Goal: Task Accomplishment & Management: Manage account settings

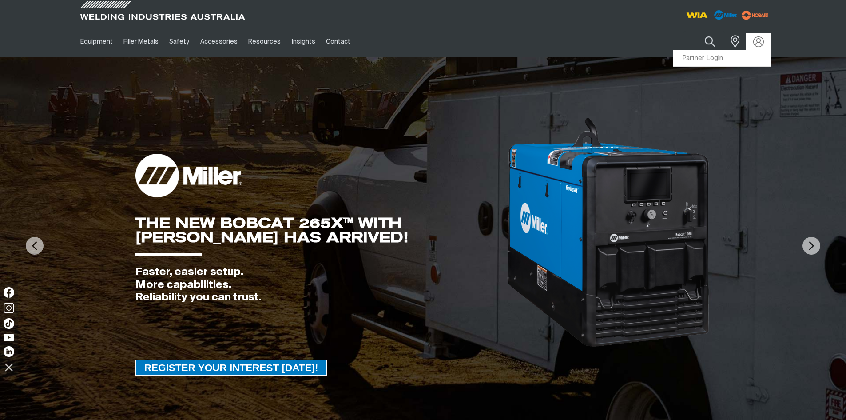
click at [763, 41] on img at bounding box center [758, 41] width 11 height 11
click at [718, 56] on link "Partner Login" at bounding box center [722, 58] width 98 height 16
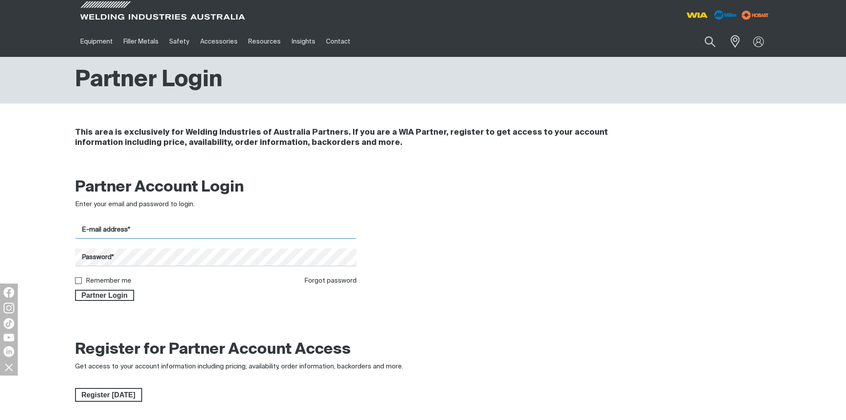
click at [168, 232] on input "E-mail address*" at bounding box center [216, 229] width 282 height 17
type input "[PERSON_NAME][EMAIL_ADDRESS][DOMAIN_NAME]"
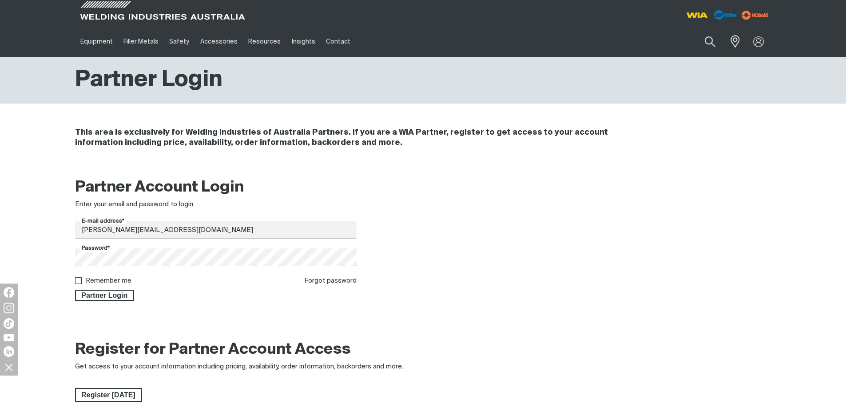
click at [75, 290] on button "Partner Login" at bounding box center [105, 296] width 60 height 12
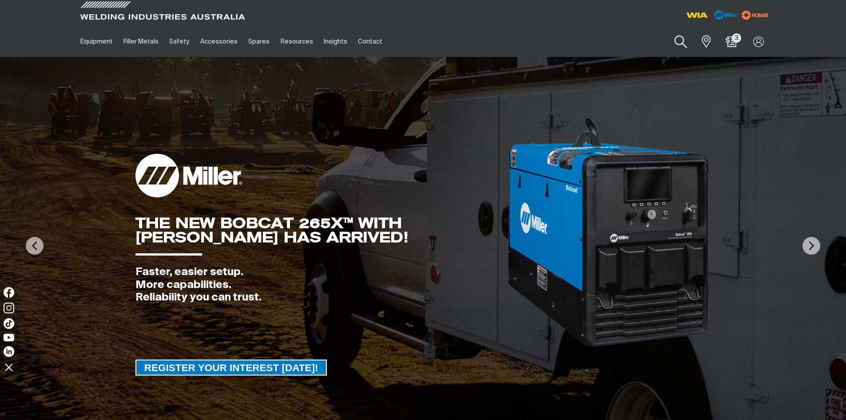
click at [684, 44] on button "Search products" at bounding box center [681, 41] width 36 height 25
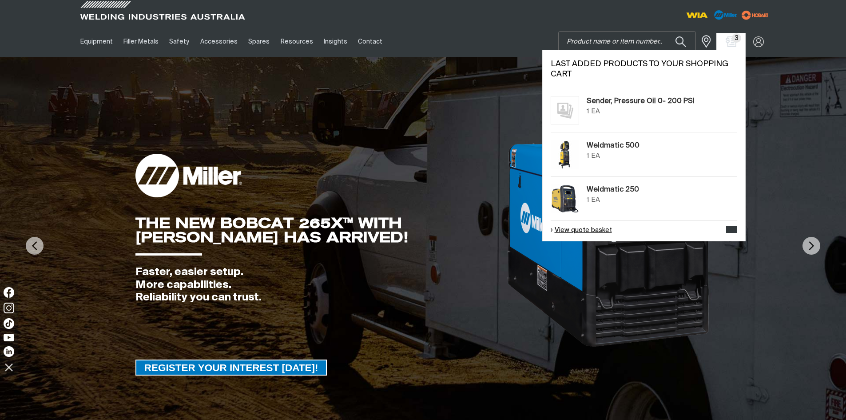
click at [593, 230] on link "View quote basket" at bounding box center [581, 230] width 61 height 10
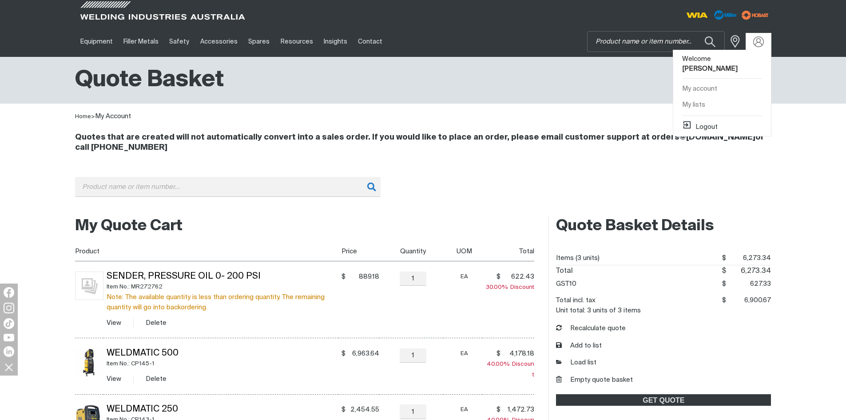
click at [769, 44] on div at bounding box center [758, 41] width 25 height 17
click at [715, 120] on button "Logout" at bounding box center [700, 125] width 36 height 11
